Goal: Task Accomplishment & Management: Complete application form

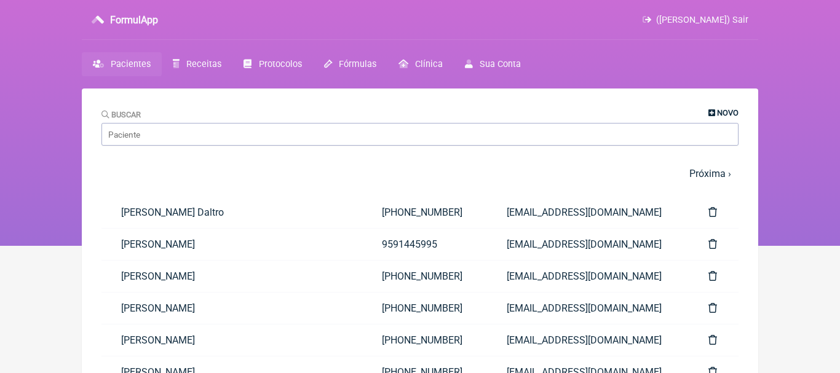
click at [711, 110] on icon at bounding box center [712, 114] width 7 height 8
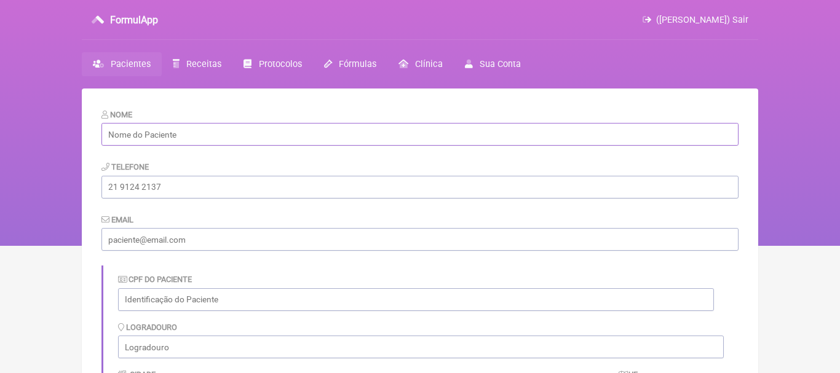
click at [266, 136] on input "text" at bounding box center [420, 134] width 637 height 23
paste input "[PERSON_NAME]"
type input "[PERSON_NAME]"
click at [175, 191] on input "tel" at bounding box center [420, 187] width 637 height 23
paste input "[PHONE_NUMBER]"
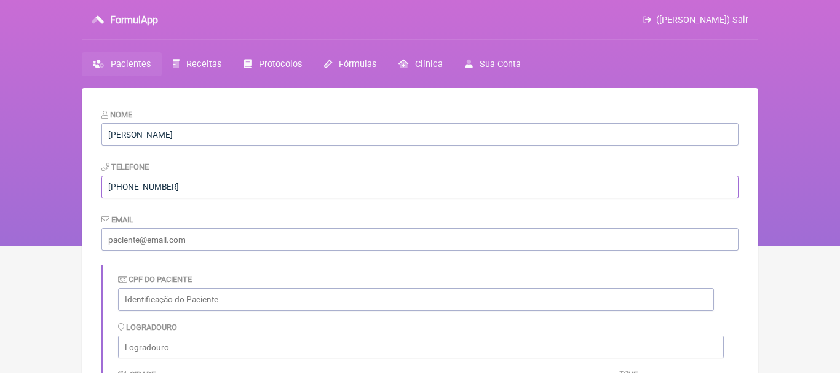
type input "[PHONE_NUMBER]"
click at [168, 239] on input "email" at bounding box center [420, 239] width 637 height 23
paste input "[EMAIL_ADDRESS][DOMAIN_NAME]"
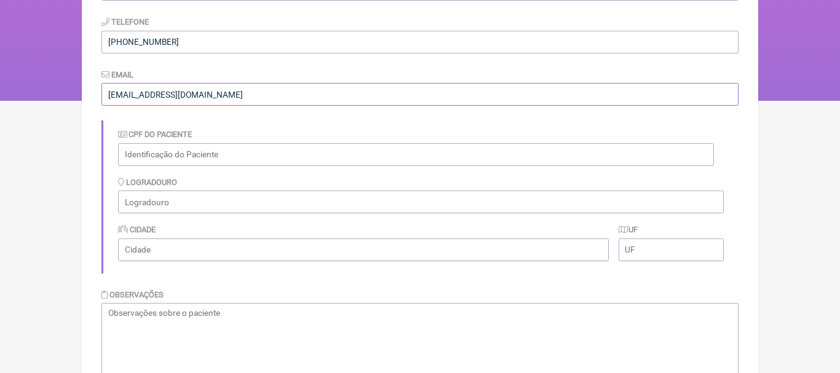
scroll to position [221, 0]
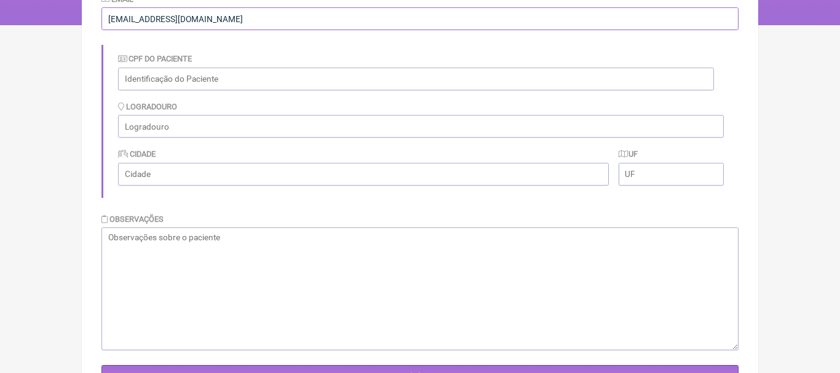
type input "[EMAIL_ADDRESS][DOMAIN_NAME]"
click at [419, 274] on textarea at bounding box center [420, 289] width 637 height 123
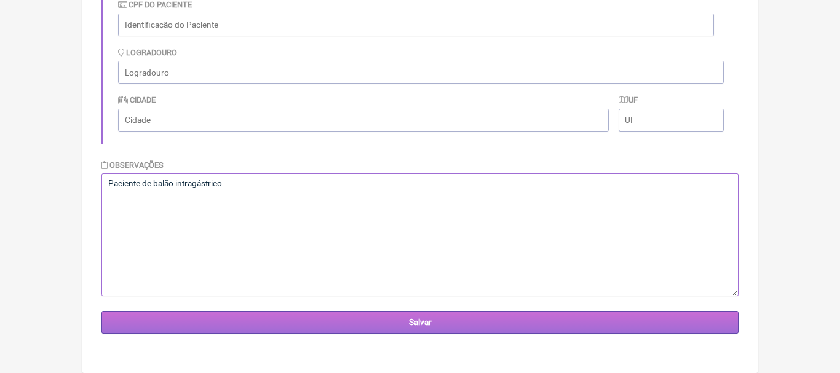
type textarea "Paciente de balão intragástrico"
click at [424, 321] on input "Salvar" at bounding box center [420, 322] width 637 height 23
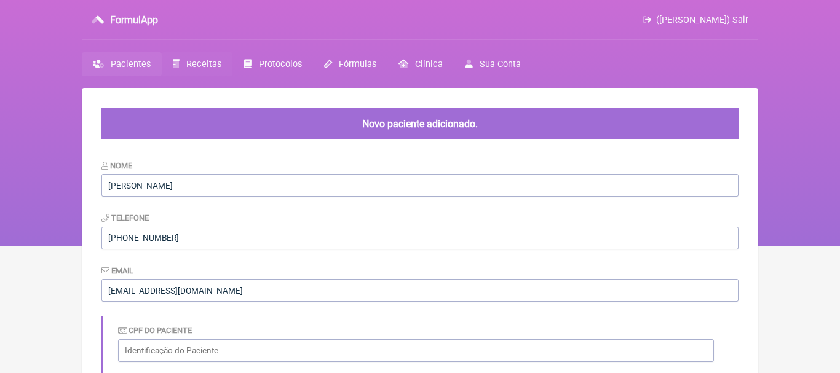
click at [199, 63] on span "Receitas" at bounding box center [203, 64] width 35 height 10
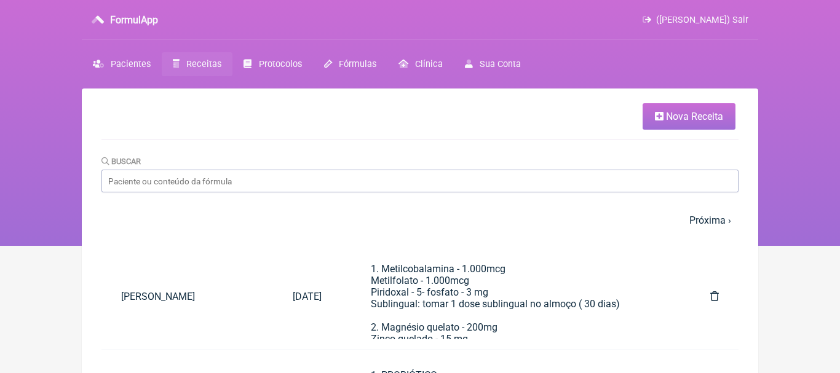
click at [676, 120] on span "Nova Receita" at bounding box center [694, 117] width 57 height 12
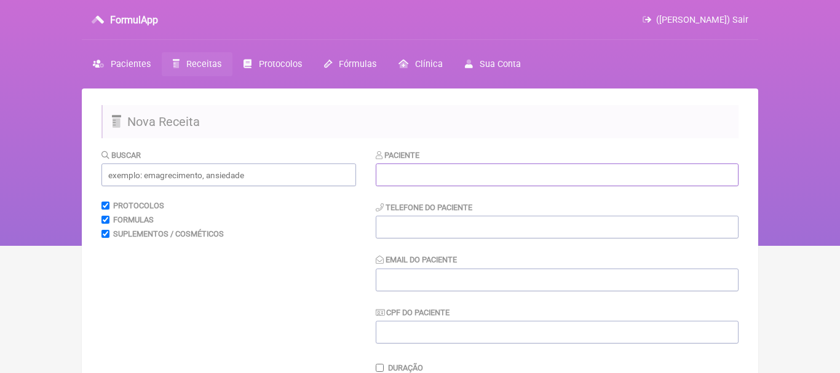
click at [421, 174] on input "text" at bounding box center [557, 175] width 363 height 23
click at [445, 173] on input "text" at bounding box center [557, 175] width 363 height 23
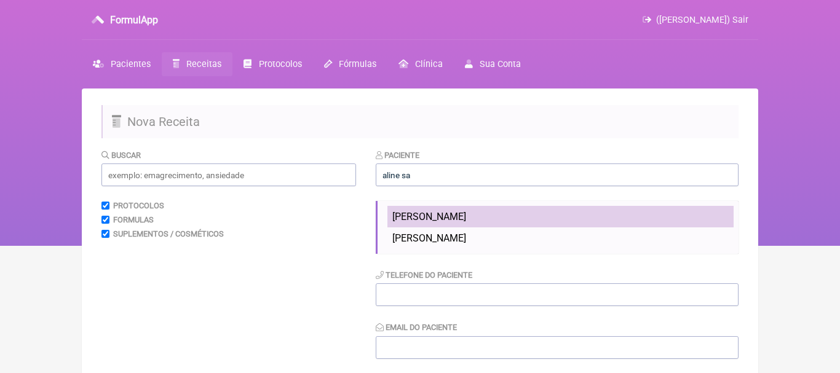
click at [436, 225] on li "[PERSON_NAME]" at bounding box center [561, 217] width 346 height 22
type input "[PERSON_NAME]"
type input "[PHONE_NUMBER]"
type input "[EMAIL_ADDRESS][DOMAIN_NAME]"
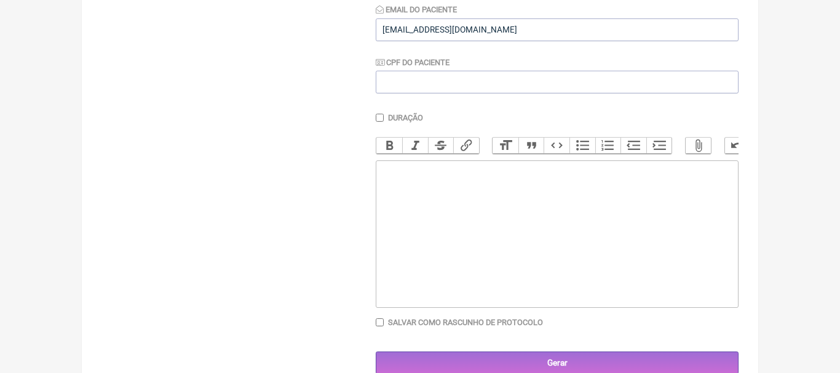
scroll to position [253, 0]
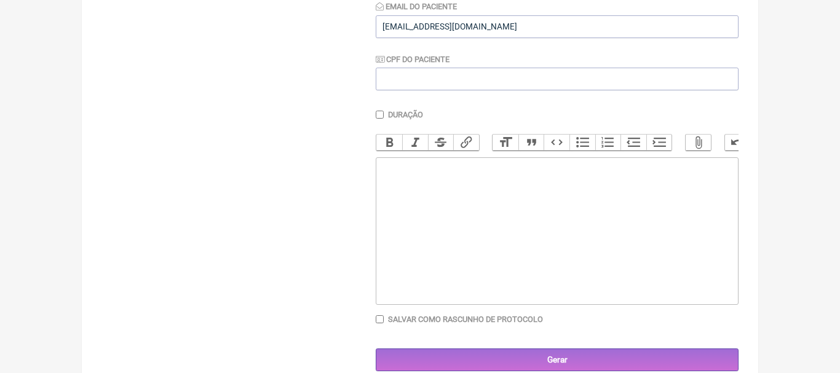
click at [484, 148] on div "Bold Italic Strikethrough Link Heading Quote Code Bullets Numbers Decrease Leve…" at bounding box center [557, 145] width 363 height 23
click at [483, 173] on trix-editor at bounding box center [557, 231] width 363 height 148
click at [409, 171] on trix-editor at bounding box center [557, 231] width 363 height 148
paste trix-editor "<div>&nbsp;1. Metilcobalamina - 1.000mcg<br>&nbsp; &nbsp; Metilfolato - 1.000mc…"
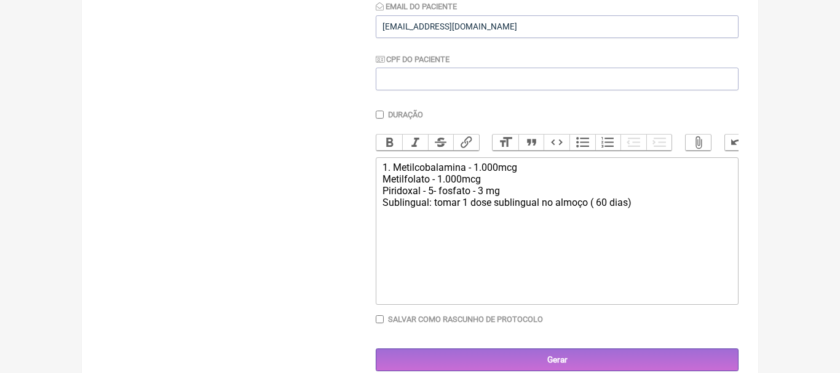
click at [492, 194] on div "1. Metilcobalamina - 1.000mcg Metilfolato - 1.000mcg Piridoxal - 5- fosfato - 3…" at bounding box center [557, 185] width 349 height 47
click at [646, 207] on div "1. Metilcobalamina - 1.000mcg Metilfolato - 1.000mcg Piridoxal - 5- fosfato - 5…" at bounding box center [557, 185] width 349 height 47
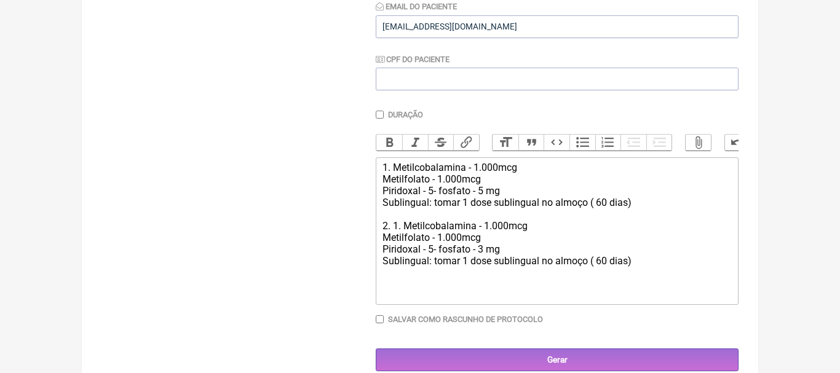
drag, startPoint x: 394, startPoint y: 227, endPoint x: 658, endPoint y: 273, distance: 267.9
click at [658, 273] on trix-editor "1. Metilcobalamina - 1.000mcg Metilfolato - 1.000mcg Piridoxal - 5- fosfato - 5…" at bounding box center [557, 231] width 363 height 148
click at [388, 239] on div "1. Metilcobalamina - 1.000mcg Metilfolato - 1.000mcg Piridoxal - 5- fosfato - 5…" at bounding box center [557, 214] width 349 height 105
click at [389, 245] on div "1. Metilcobalamina - 1.000mcg Metilfolato - 1.000mcg Piridoxal - 5- fosfato - 5…" at bounding box center [557, 214] width 349 height 105
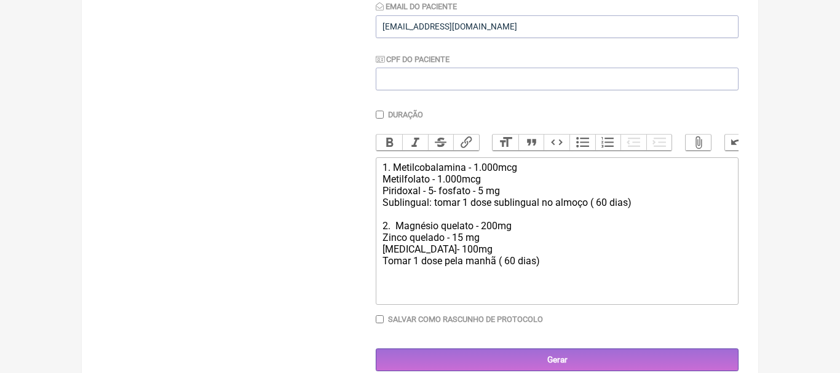
click at [546, 262] on div "1. Metilcobalamina - 1.000mcg Metilfolato - 1.000mcg Piridoxal - 5- fosfato - 5…" at bounding box center [557, 214] width 349 height 105
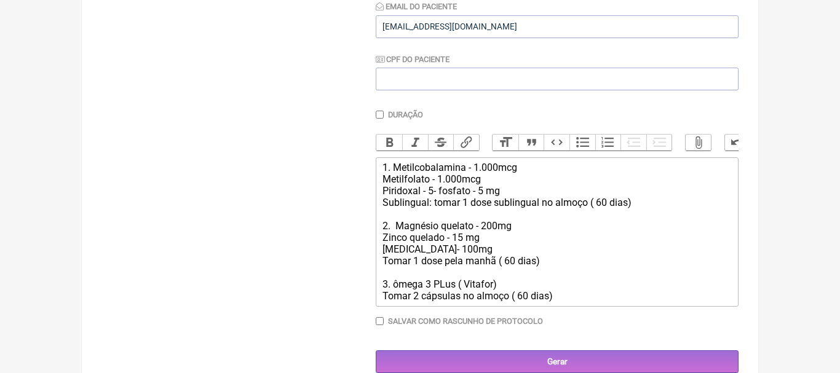
click at [501, 287] on div "1. Metilcobalamina - 1.000mcg Metilfolato - 1.000mcg Piridoxal - 5- fosfato - 5…" at bounding box center [557, 232] width 349 height 140
click at [398, 286] on div "1. Metilcobalamina - 1.000mcg Metilfolato - 1.000mcg Piridoxal - 5- fosfato - 5…" at bounding box center [557, 232] width 349 height 140
click at [510, 282] on div "1. Metilcobalamina - 1.000mcg Metilfolato - 1.000mcg Piridoxal - 5- fosfato - 5…" at bounding box center [557, 232] width 349 height 140
click at [447, 286] on div "1. Metilcobalamina - 1.000mcg Metilfolato - 1.000mcg Piridoxal - 5- fosfato - 5…" at bounding box center [557, 232] width 349 height 140
click at [510, 287] on div "1. Metilcobalamina - 1.000mcg Metilfolato - 1.000mcg Piridoxal - 5- fosfato - 5…" at bounding box center [557, 232] width 349 height 140
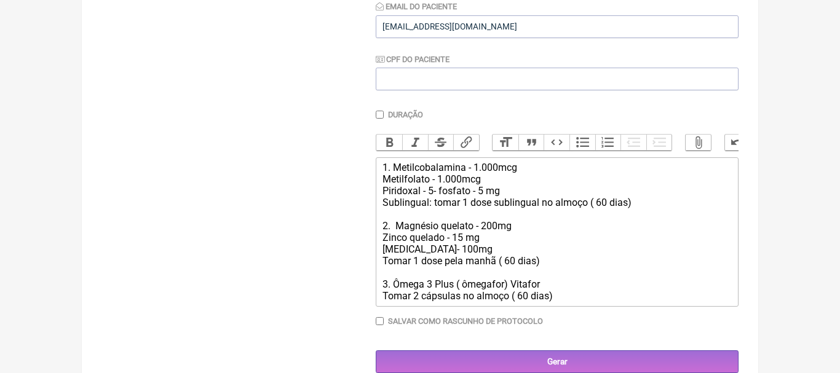
click at [568, 295] on div "1. Metilcobalamina - 1.000mcg Metilfolato - 1.000mcg Piridoxal - 5- fosfato - 5…" at bounding box center [557, 232] width 349 height 140
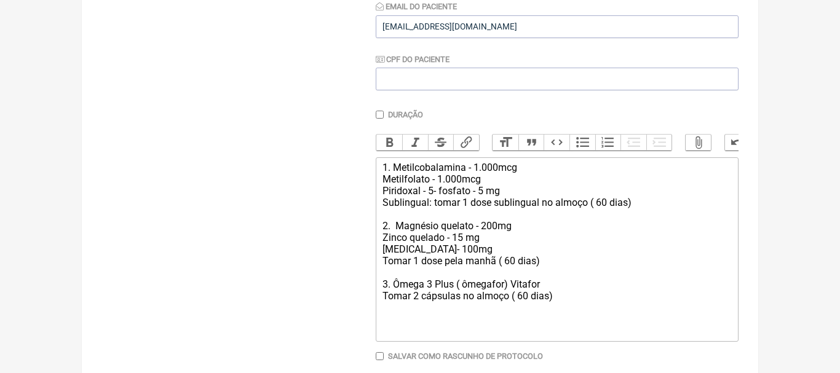
click at [387, 167] on div "1. Metilcobalamina - 1.000mcg Metilfolato - 1.000mcg Piridoxal - 5- fosfato - 5…" at bounding box center [557, 249] width 349 height 175
click at [462, 249] on div "1. Metilcobalamina - 1.000mcg Metilfolato - 1.000mcg Piridoxal - 5- fosfato - 5…" at bounding box center [557, 249] width 349 height 175
click at [565, 297] on div "1. Metilcobalamina - 1.000mcg Metilfolato - 1.000mcg Piridoxal - 5- fosfato - 5…" at bounding box center [557, 249] width 349 height 175
type trix-editor "<div>1. Metilcobalamina - 1.000mcg<br>&nbsp; &nbsp; Metilfolato - 1.000mcg<br>&…"
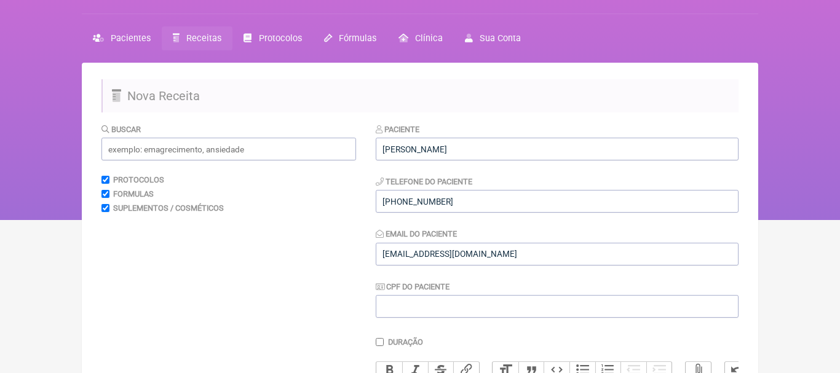
scroll to position [22, 0]
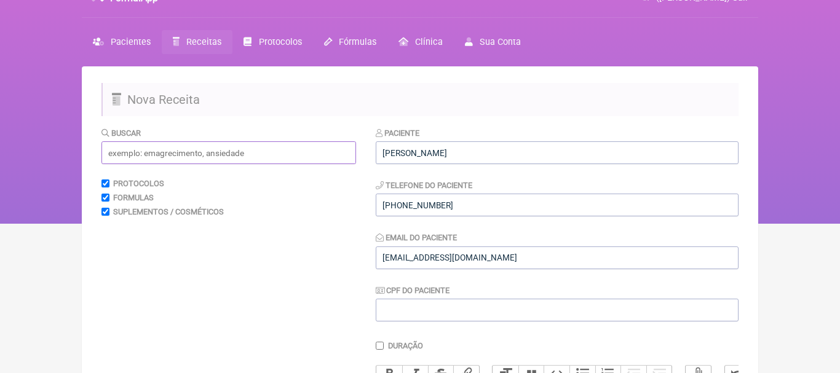
click at [295, 152] on input "text" at bounding box center [229, 152] width 255 height 23
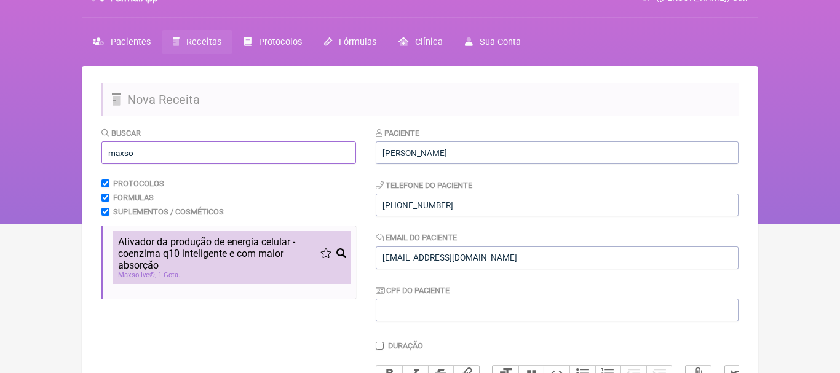
type input "maxso"
click at [141, 236] on span "Ativador da produção de energia celular - coenzima q10 inteligente e com maior …" at bounding box center [219, 253] width 202 height 35
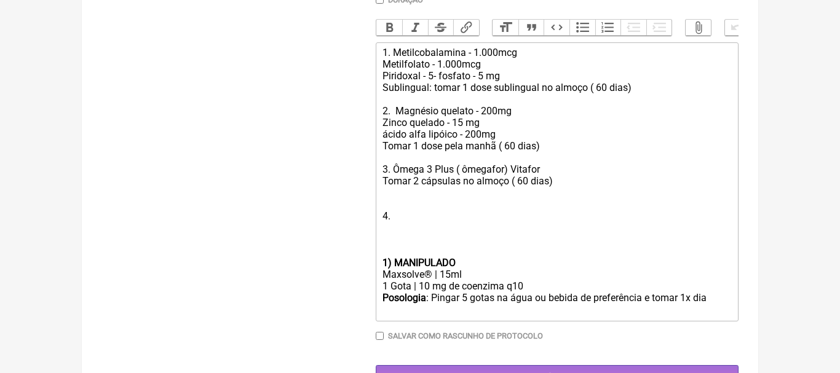
scroll to position [397, 0]
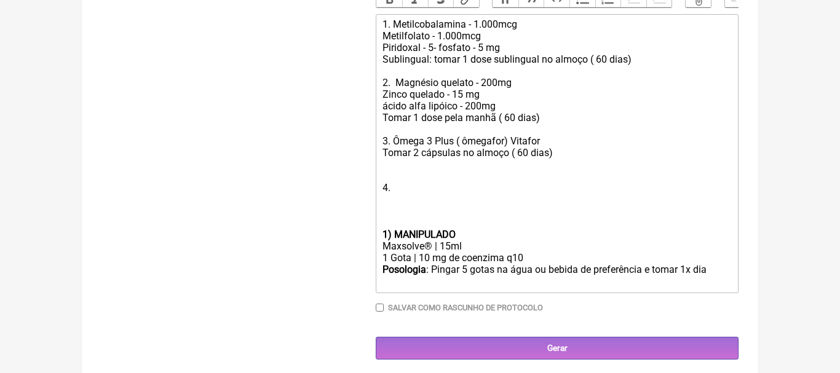
click at [472, 241] on div "1) MANIPULADO" at bounding box center [557, 235] width 349 height 12
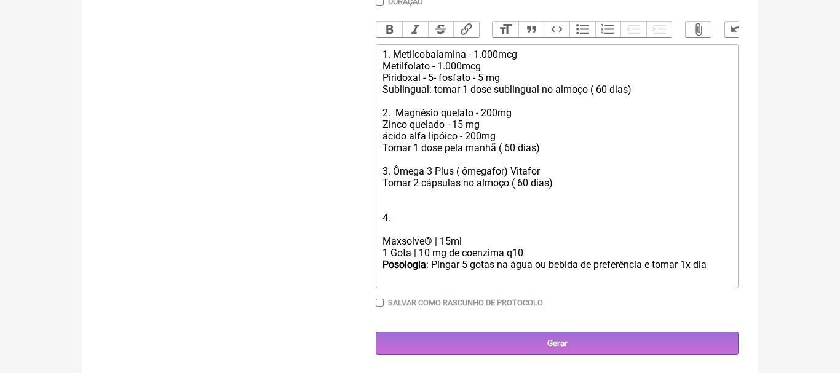
scroll to position [355, 0]
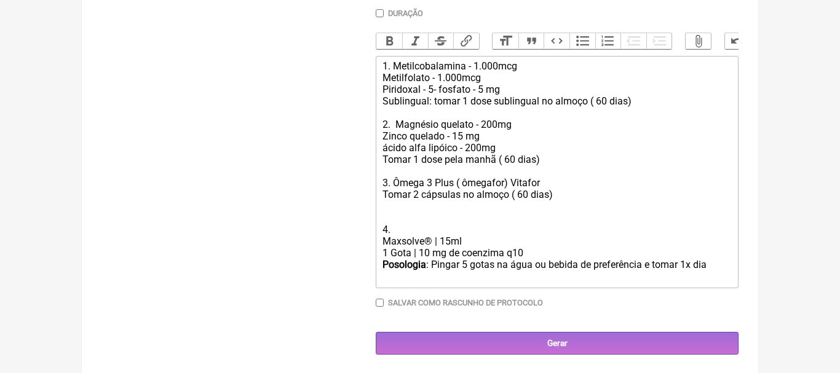
click at [720, 260] on div "Posologia : Pingar 5 gotas na água ou bebida de preferência e tomar 1x dia ㅤ" at bounding box center [557, 271] width 349 height 25
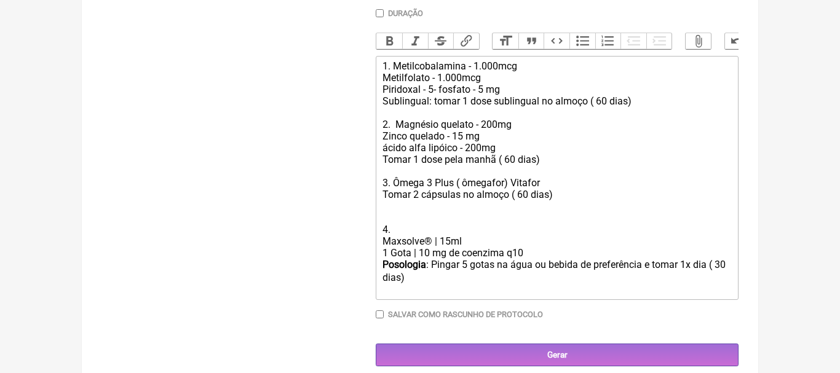
type trix-editor "<div>1. Metilcobalamina - 1.000mcg<br>&nbsp; &nbsp; Metilfolato - 1.000mcg<br>&…"
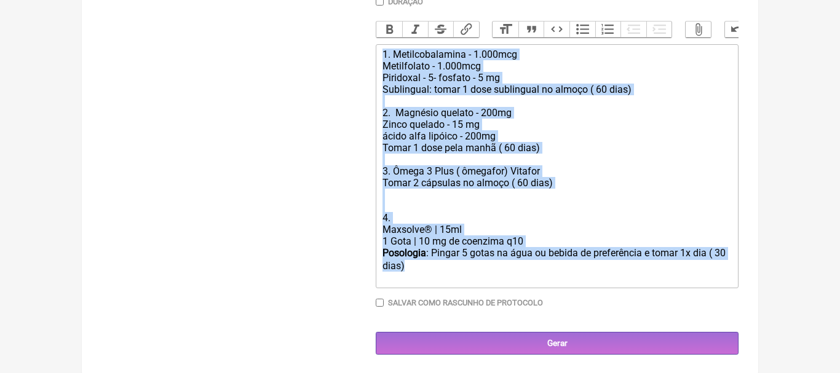
drag, startPoint x: 383, startPoint y: 56, endPoint x: 447, endPoint y: 269, distance: 222.4
click at [447, 269] on trix-editor "1. Metilcobalamina - 1.000mcg Metilfolato - 1.000mcg Piridoxal - 5- fosfato - 5…" at bounding box center [557, 166] width 363 height 244
copy trix-editor "1. Metilcobalamina - 1.000mcg Metilfolato - 1.000mcg Piridoxal - 5- fosfato - 5…"
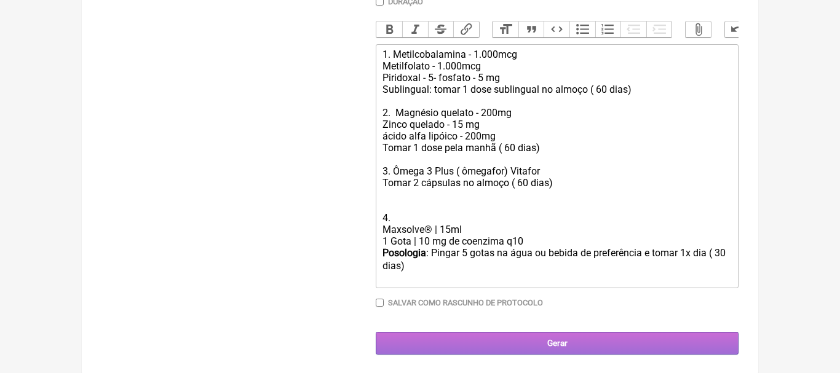
click at [573, 345] on input "Gerar" at bounding box center [557, 343] width 363 height 23
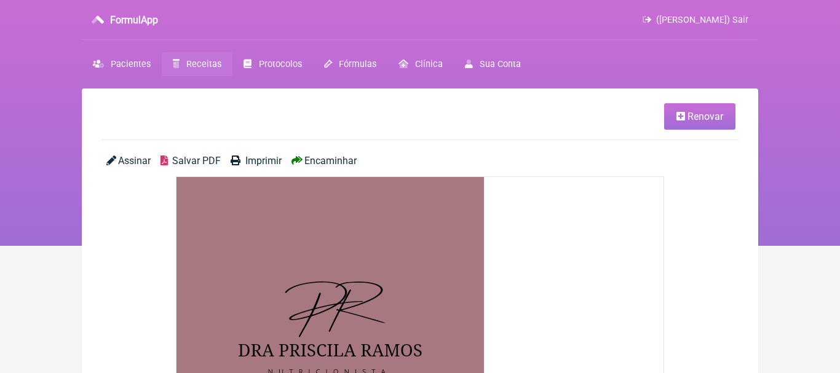
click at [329, 161] on span "Encaminhar" at bounding box center [331, 161] width 52 height 12
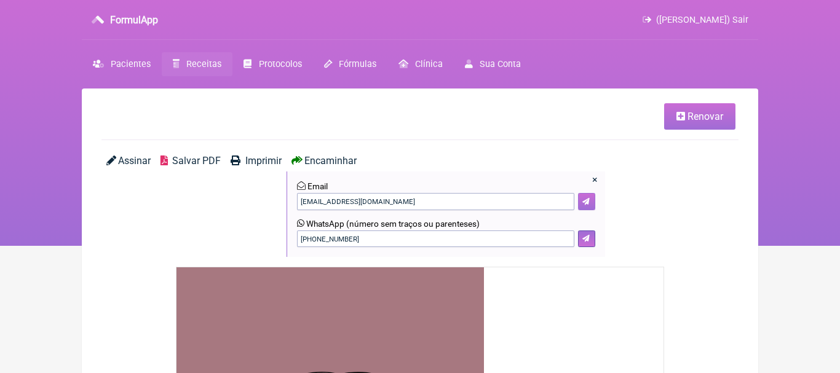
click at [584, 199] on icon at bounding box center [586, 201] width 7 height 7
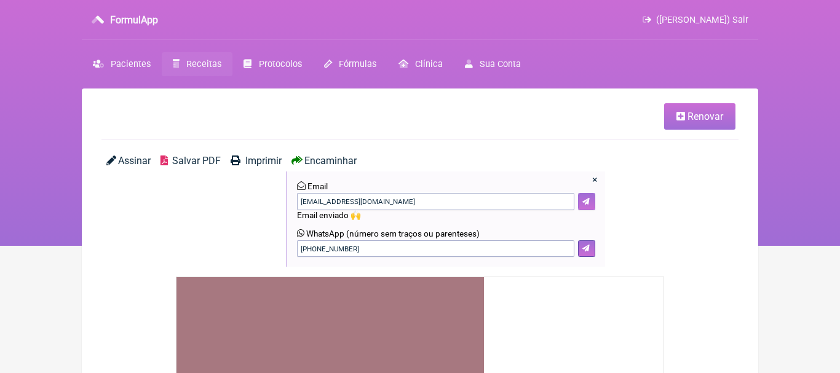
scroll to position [131, 0]
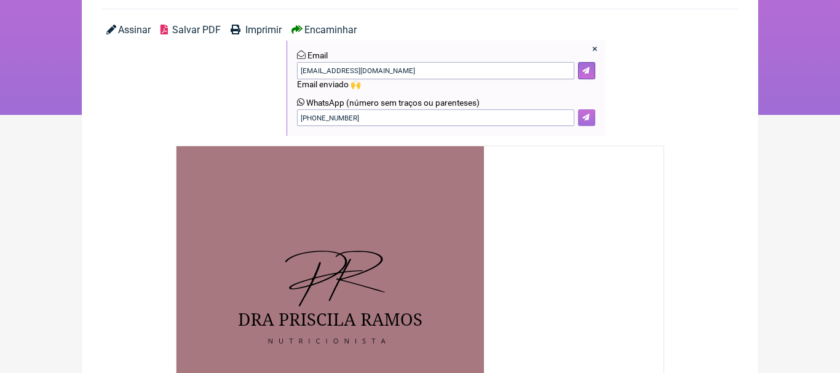
click at [583, 119] on icon at bounding box center [586, 117] width 7 height 7
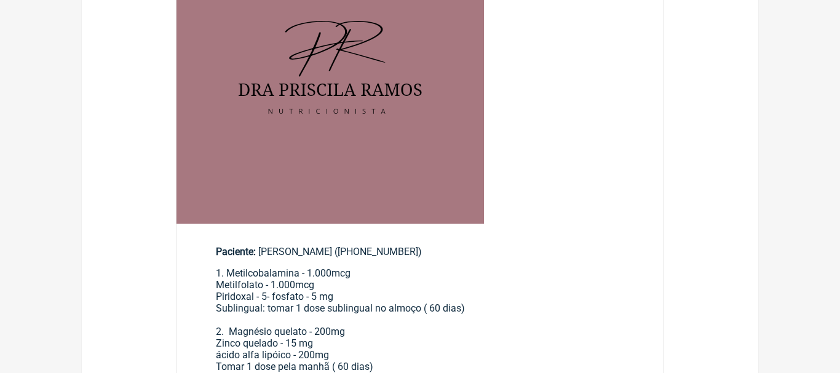
scroll to position [373, 0]
